Goal: Find contact information: Find contact information

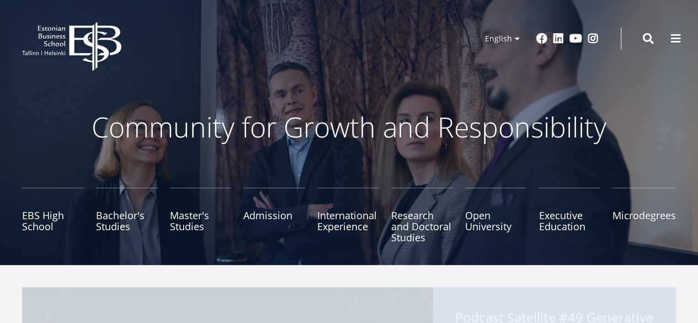
click at [650, 33] on span at bounding box center [648, 38] width 11 height 11
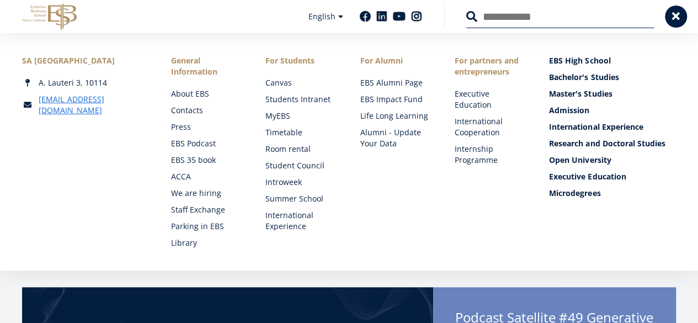
click at [556, 20] on input "Search" at bounding box center [560, 16] width 188 height 23
type input "******"
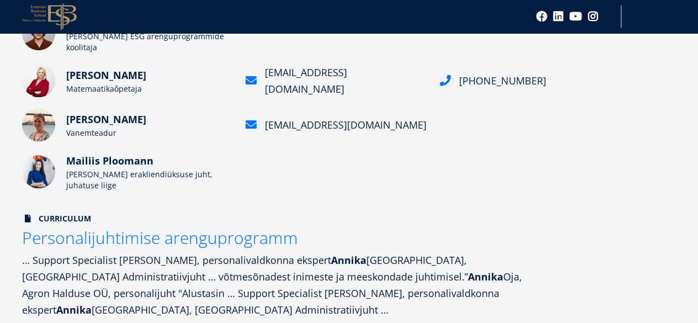
scroll to position [239, 0]
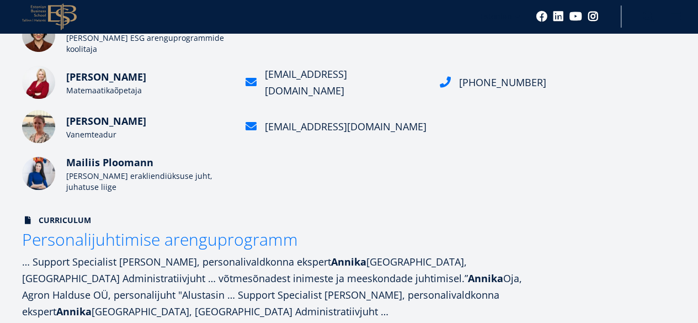
click at [26, 132] on img at bounding box center [38, 126] width 33 height 33
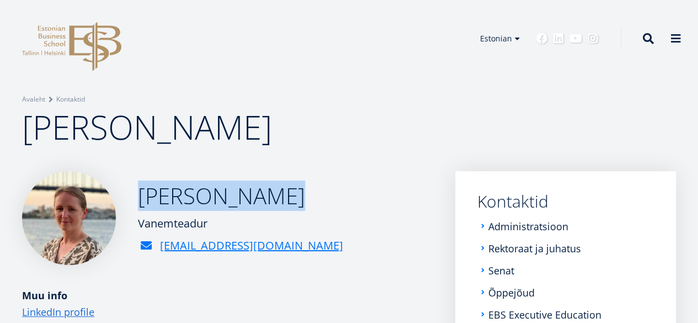
drag, startPoint x: 348, startPoint y: 233, endPoint x: 207, endPoint y: 222, distance: 141.7
click at [207, 222] on div "Annika Kaabel Vanemteadur annika.kaabel@ebs.ee" at bounding box center [227, 218] width 411 height 94
copy h2 "Annika Kaabel"
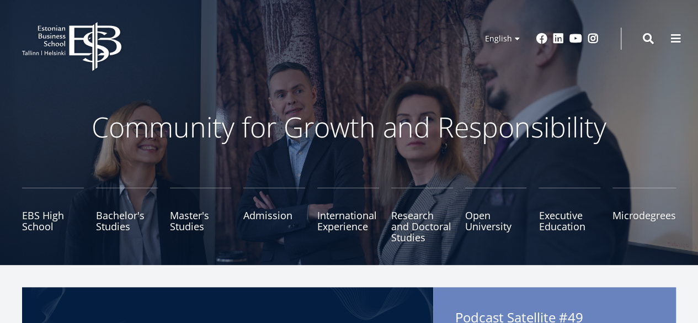
click at [645, 38] on span at bounding box center [648, 38] width 11 height 11
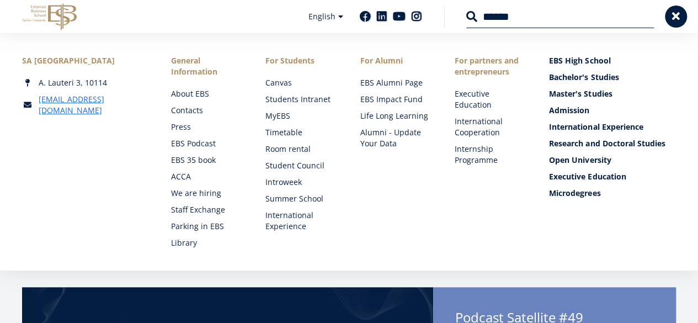
drag, startPoint x: 541, startPoint y: 20, endPoint x: 447, endPoint y: 22, distance: 93.8
click at [447, 22] on div "Search ******" at bounding box center [549, 16] width 210 height 23
paste input "search"
type input "******"
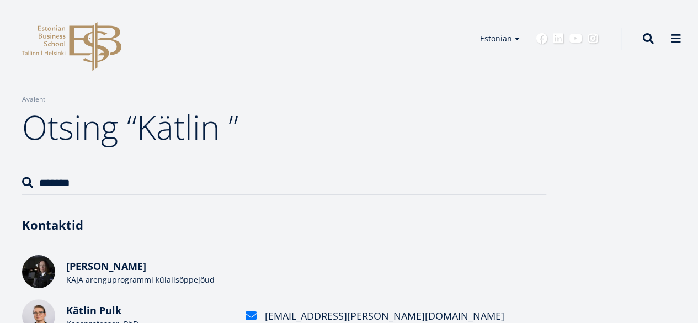
scroll to position [55, 0]
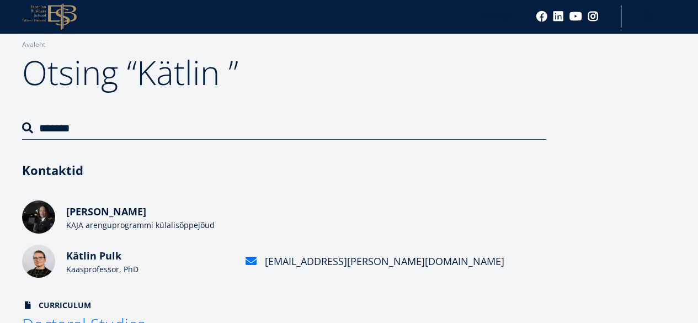
click at [34, 262] on img at bounding box center [38, 260] width 33 height 33
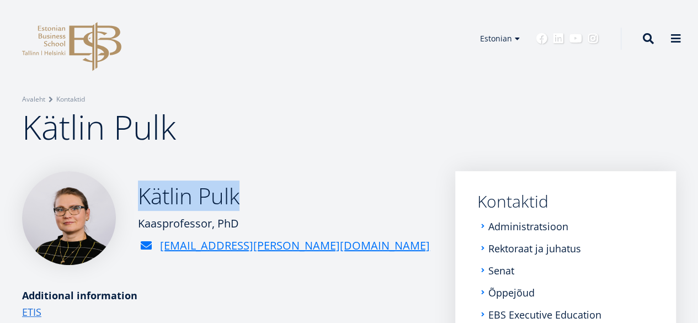
drag, startPoint x: 206, startPoint y: 227, endPoint x: 307, endPoint y: 239, distance: 101.2
click at [307, 210] on h2 "Kätlin Pulk" at bounding box center [284, 196] width 292 height 28
copy h2 "Kätlin Pulk"
